Goal: Task Accomplishment & Management: Manage account settings

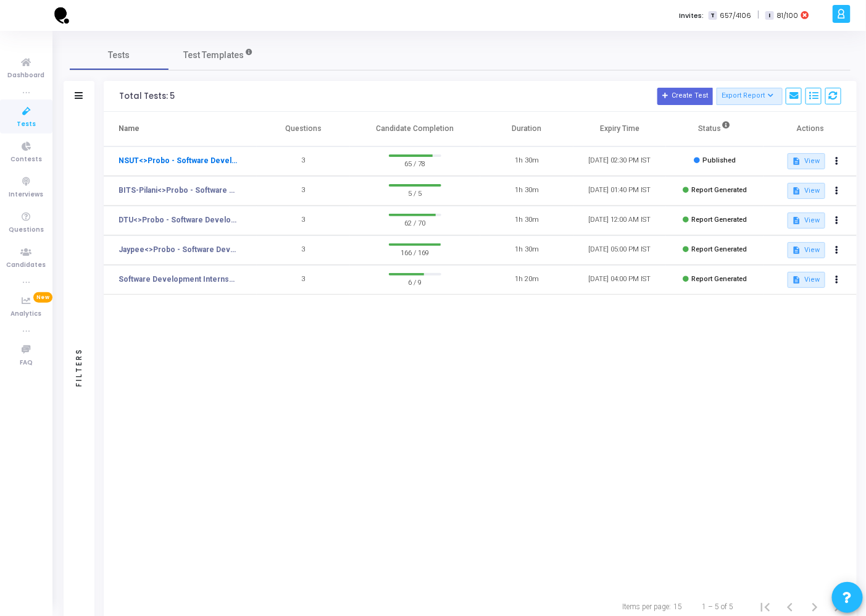
click at [225, 163] on link "NSUT<>Probo - Software Development Internship Test" at bounding box center [179, 160] width 120 height 11
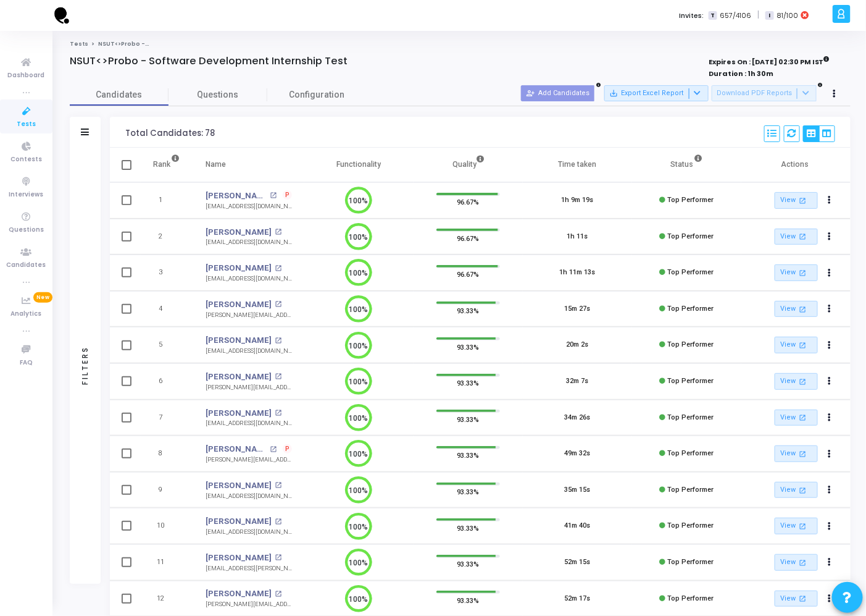
click at [93, 121] on div "Filters" at bounding box center [85, 132] width 31 height 31
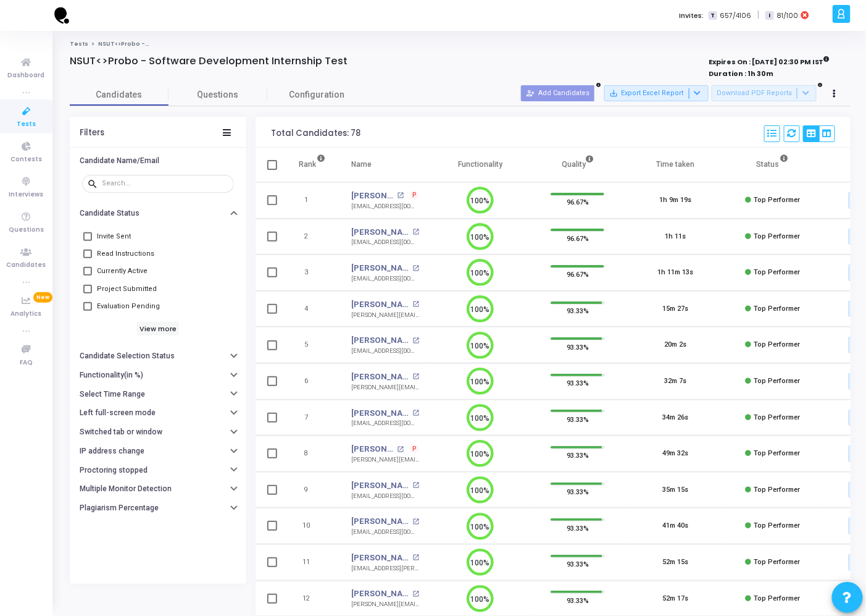
click at [147, 302] on span "Evaluation Pending" at bounding box center [128, 306] width 63 height 15
click at [88, 311] on input "Evaluation Pending" at bounding box center [87, 311] width 1 height 1
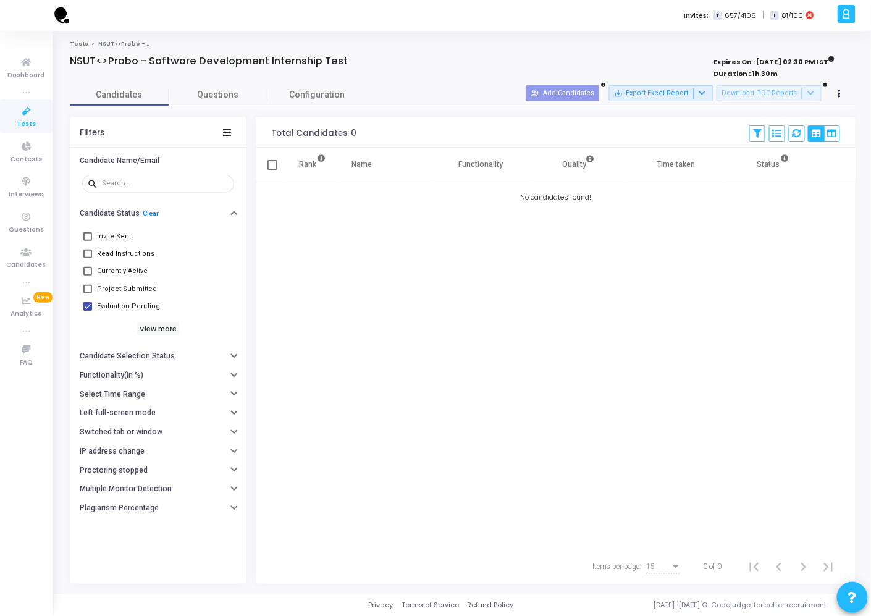
click at [147, 302] on span "Evaluation Pending" at bounding box center [128, 306] width 63 height 15
click at [88, 311] on input "Evaluation Pending" at bounding box center [87, 311] width 1 height 1
checkbox input "false"
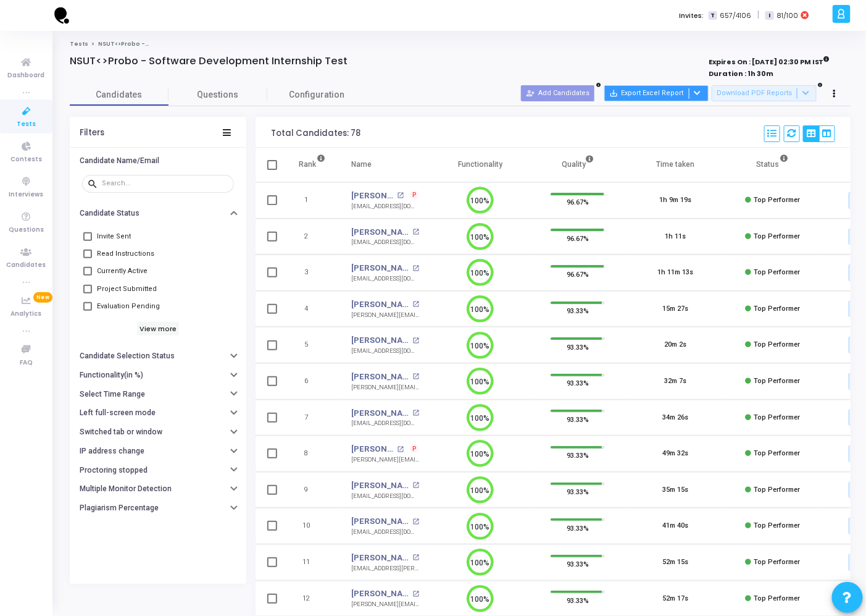
click at [709, 93] on button "save_alt Export Excel Report" at bounding box center [656, 93] width 104 height 16
click at [443, 143] on div at bounding box center [433, 308] width 866 height 616
click at [149, 325] on h6 "View more" at bounding box center [158, 329] width 43 height 14
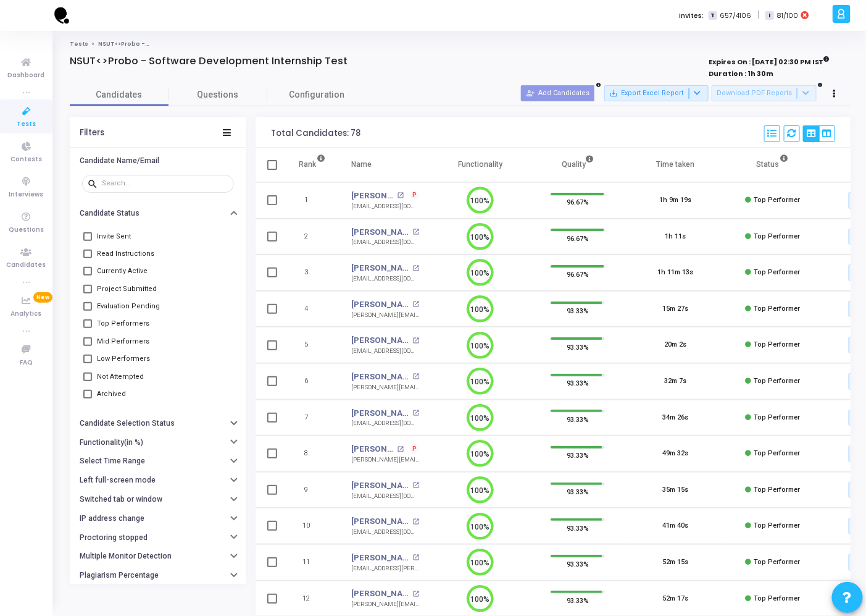
click at [132, 322] on span "Top Performers" at bounding box center [123, 323] width 52 height 15
click at [88, 328] on input "Top Performers" at bounding box center [87, 328] width 1 height 1
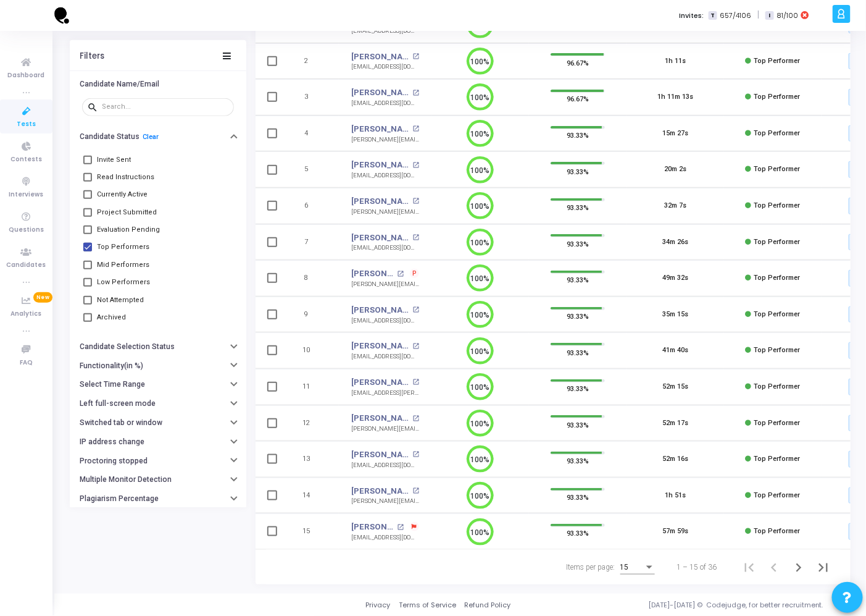
click at [127, 240] on span "Top Performers" at bounding box center [123, 247] width 52 height 15
click at [88, 251] on input "Top Performers" at bounding box center [87, 251] width 1 height 1
checkbox input "false"
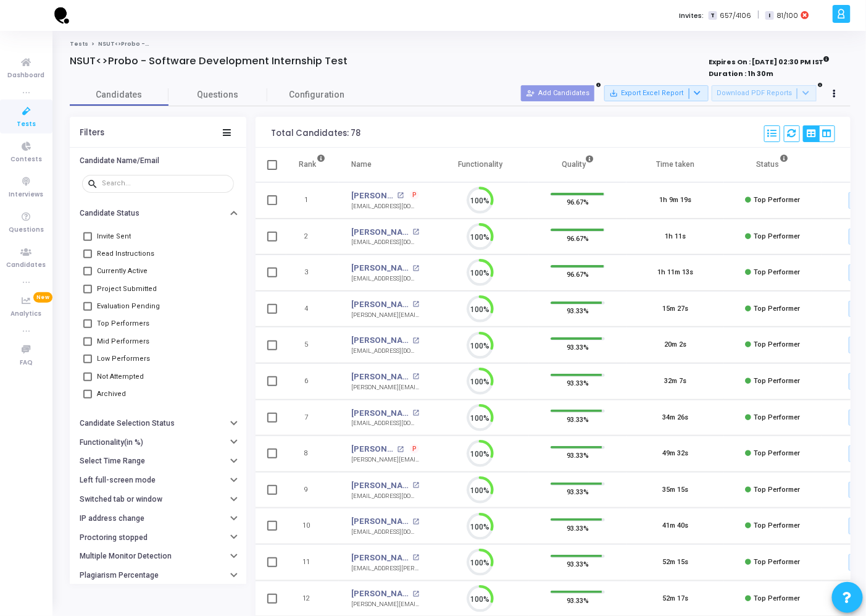
click at [120, 340] on span "Mid Performers" at bounding box center [123, 341] width 52 height 15
click at [88, 346] on input "Mid Performers" at bounding box center [87, 346] width 1 height 1
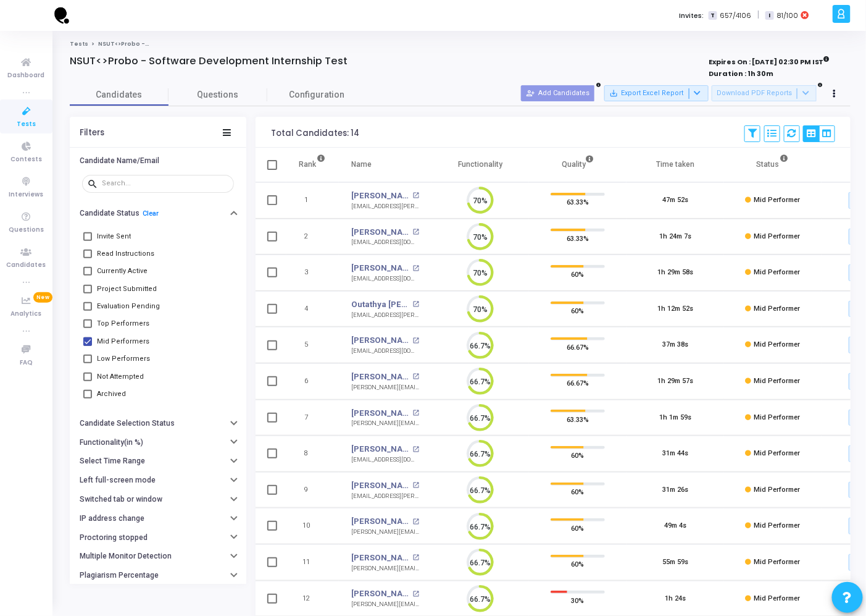
click at [120, 340] on span "Mid Performers" at bounding box center [123, 341] width 52 height 15
click at [88, 346] on input "Mid Performers" at bounding box center [87, 346] width 1 height 1
checkbox input "false"
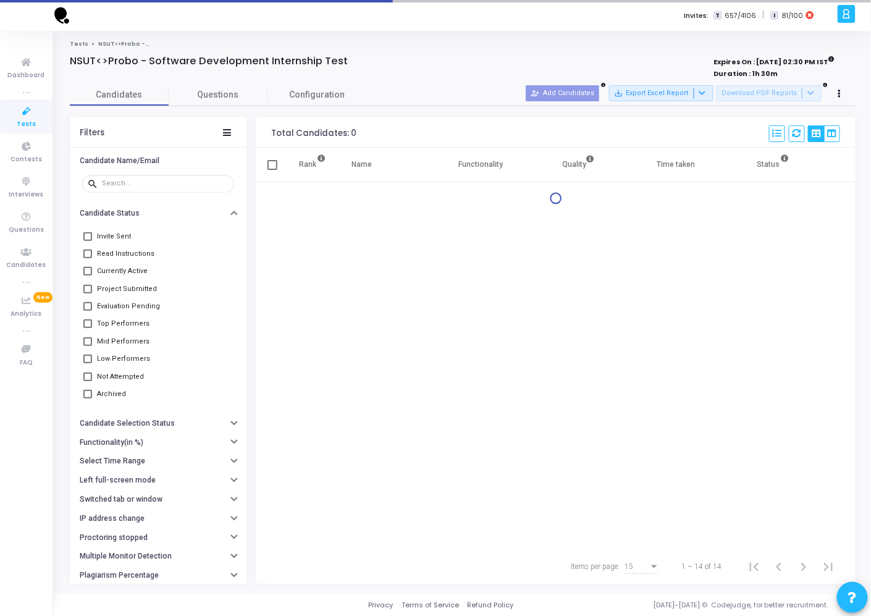
click at [101, 369] on span "Not Attempted" at bounding box center [120, 376] width 47 height 15
click at [88, 381] on input "Not Attempted" at bounding box center [87, 381] width 1 height 1
checkbox input "true"
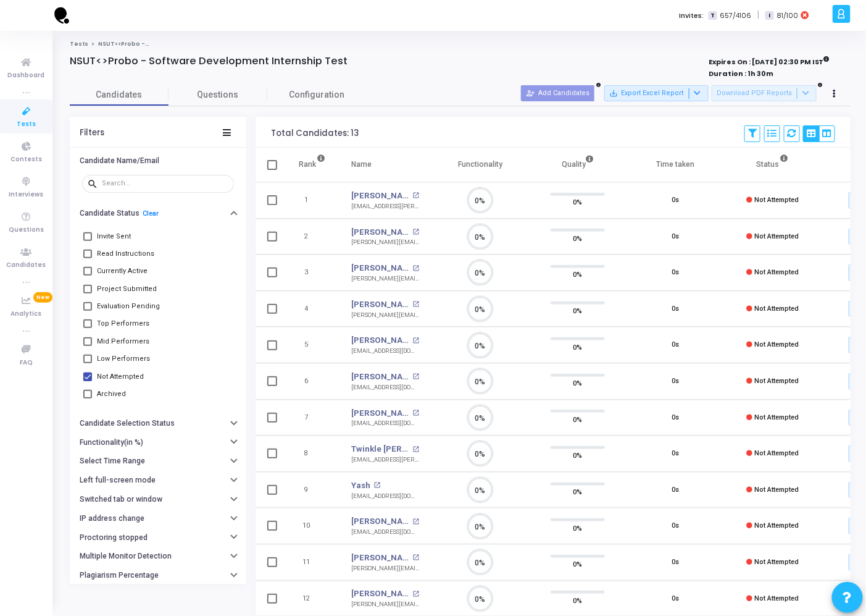
click at [122, 351] on span "Low Performers" at bounding box center [123, 358] width 53 height 15
click at [88, 363] on input "Low Performers" at bounding box center [87, 363] width 1 height 1
checkbox input "true"
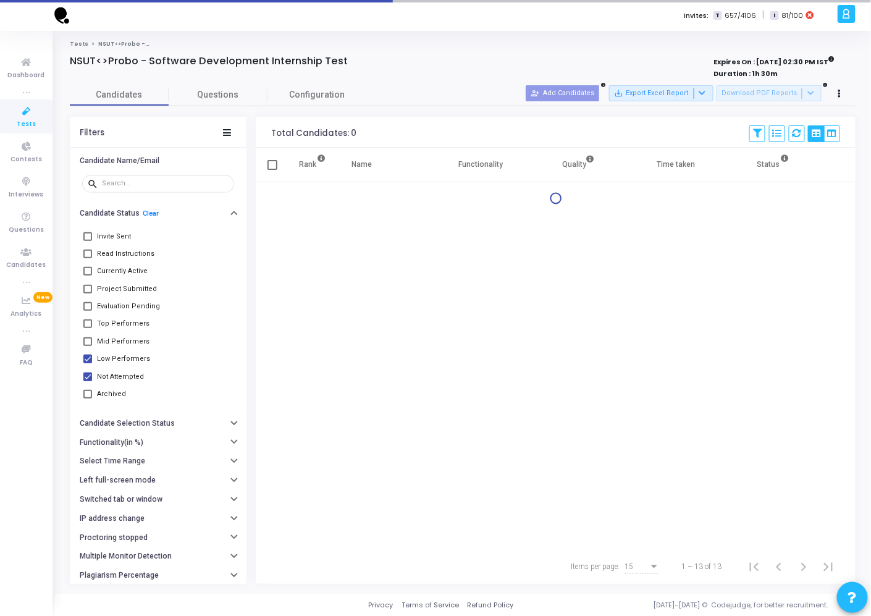
click at [115, 375] on span "Not Attempted" at bounding box center [120, 376] width 47 height 15
click at [88, 381] on input "Not Attempted" at bounding box center [87, 381] width 1 height 1
checkbox input "false"
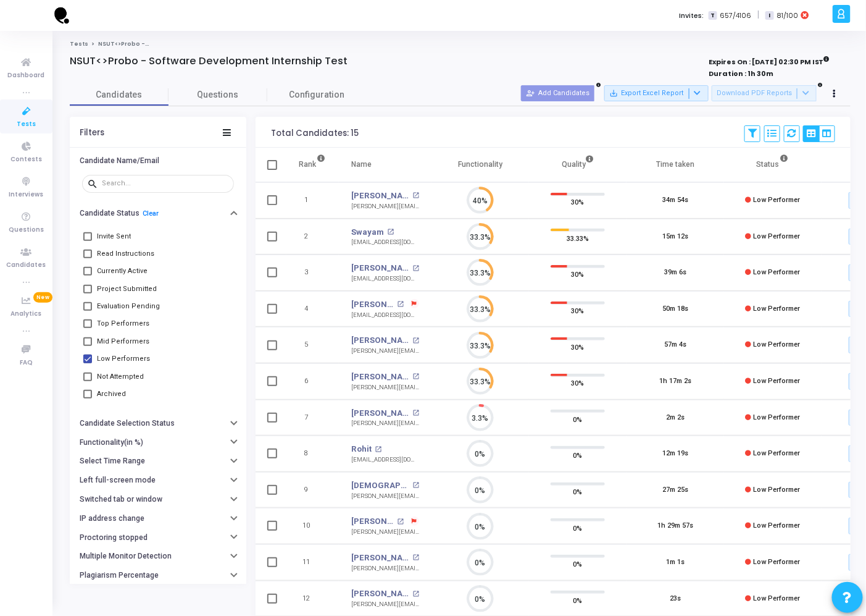
click at [122, 359] on span "Low Performers" at bounding box center [123, 358] width 53 height 15
click at [88, 363] on input "Low Performers" at bounding box center [87, 363] width 1 height 1
checkbox input "false"
